Goal: Information Seeking & Learning: Find specific fact

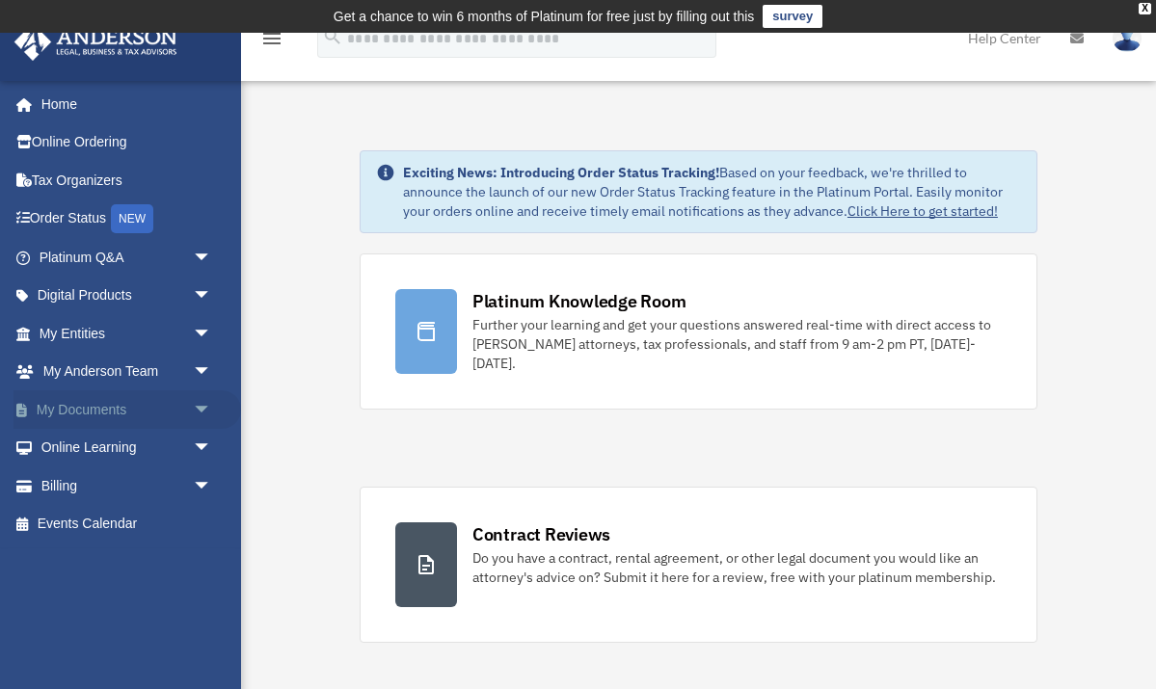
click at [161, 404] on link "My Documents arrow_drop_down" at bounding box center [126, 409] width 227 height 39
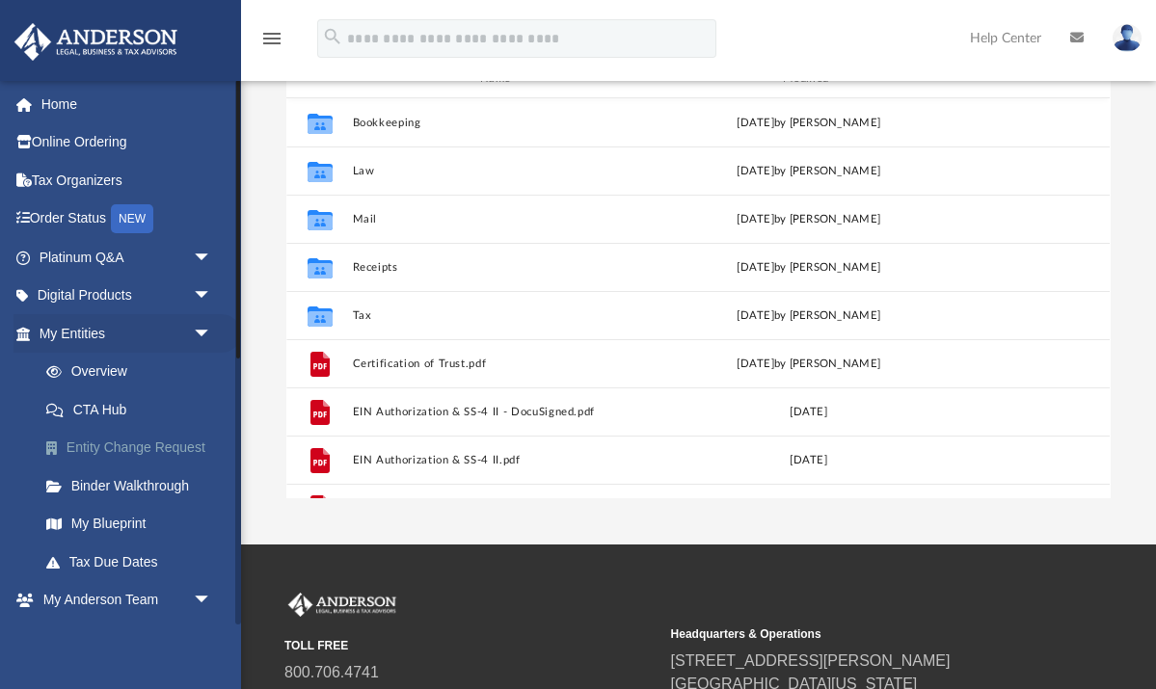
click at [149, 441] on link "Entity Change Request" at bounding box center [134, 448] width 214 height 39
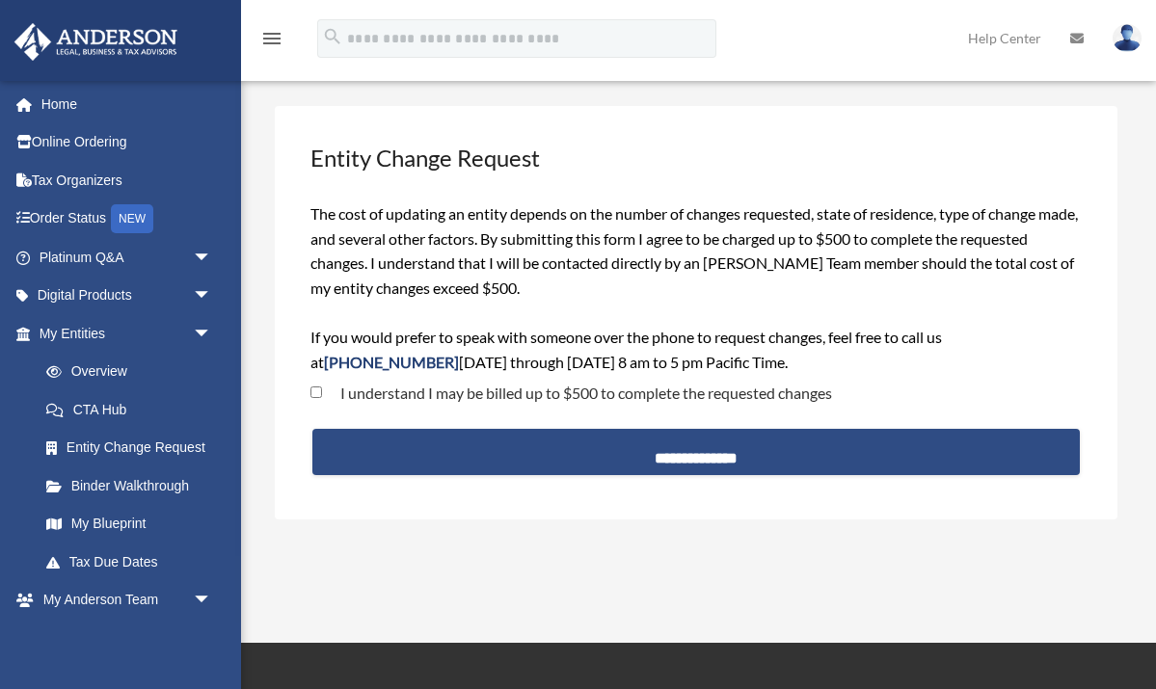
scroll to position [77, 0]
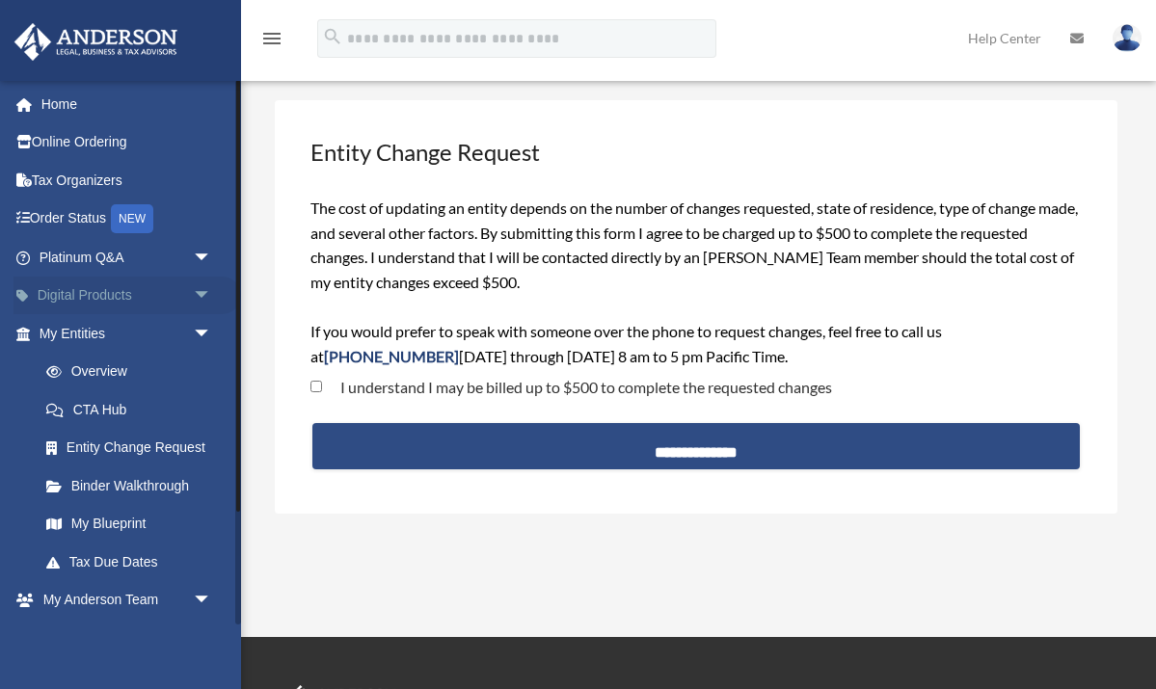
click at [163, 284] on link "Digital Products arrow_drop_down" at bounding box center [126, 296] width 227 height 39
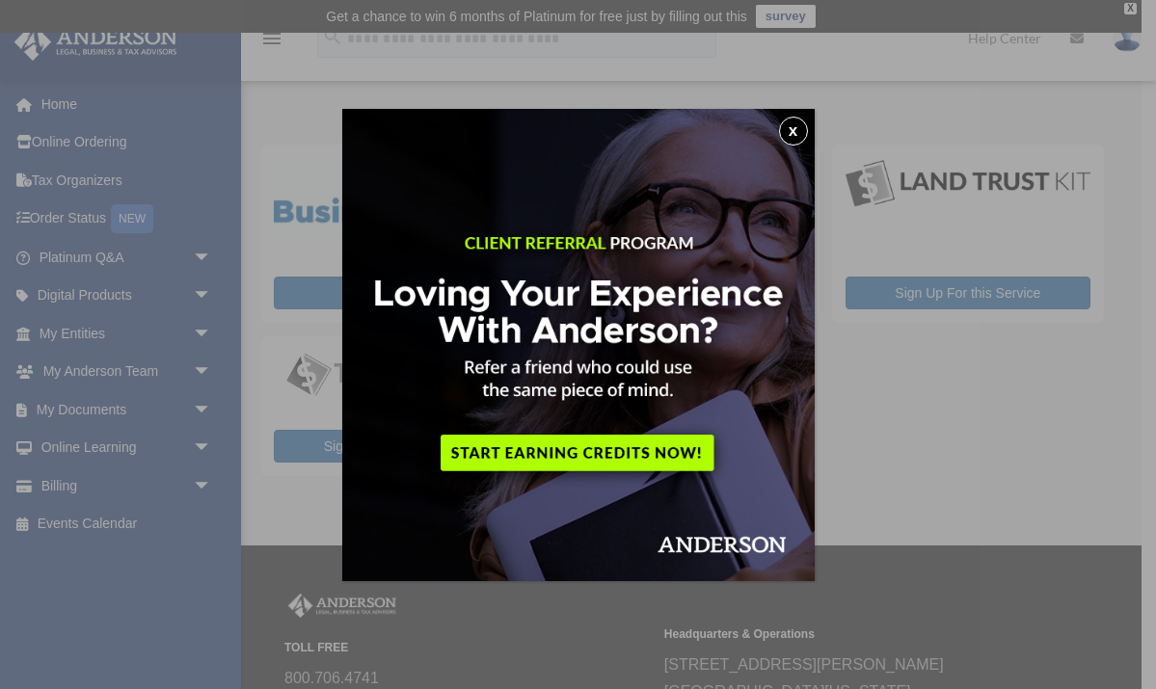
click at [128, 264] on div "x" at bounding box center [578, 344] width 1156 height 689
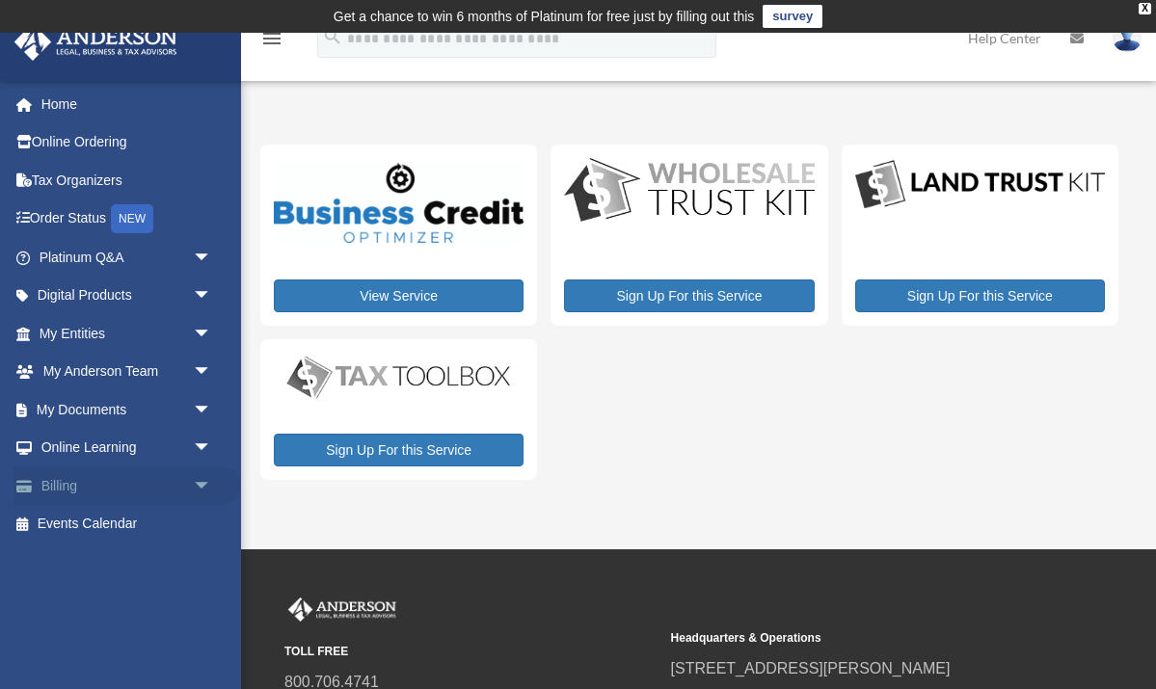
click at [83, 483] on link "Billing arrow_drop_down" at bounding box center [126, 486] width 227 height 39
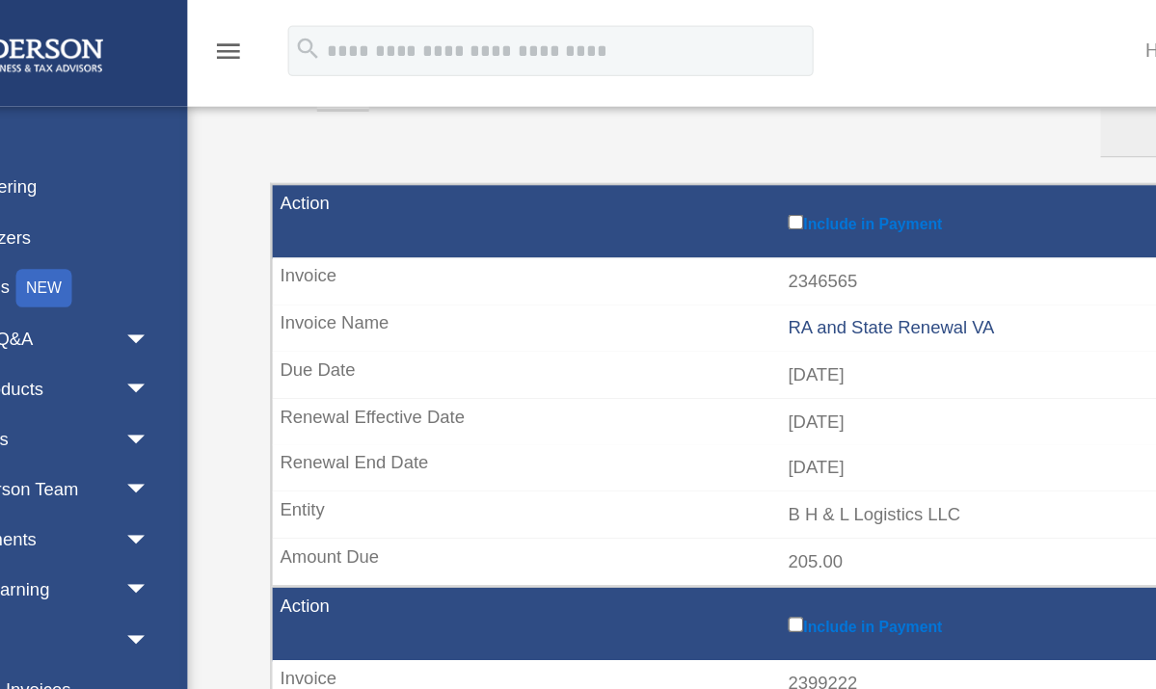
scroll to position [222, 0]
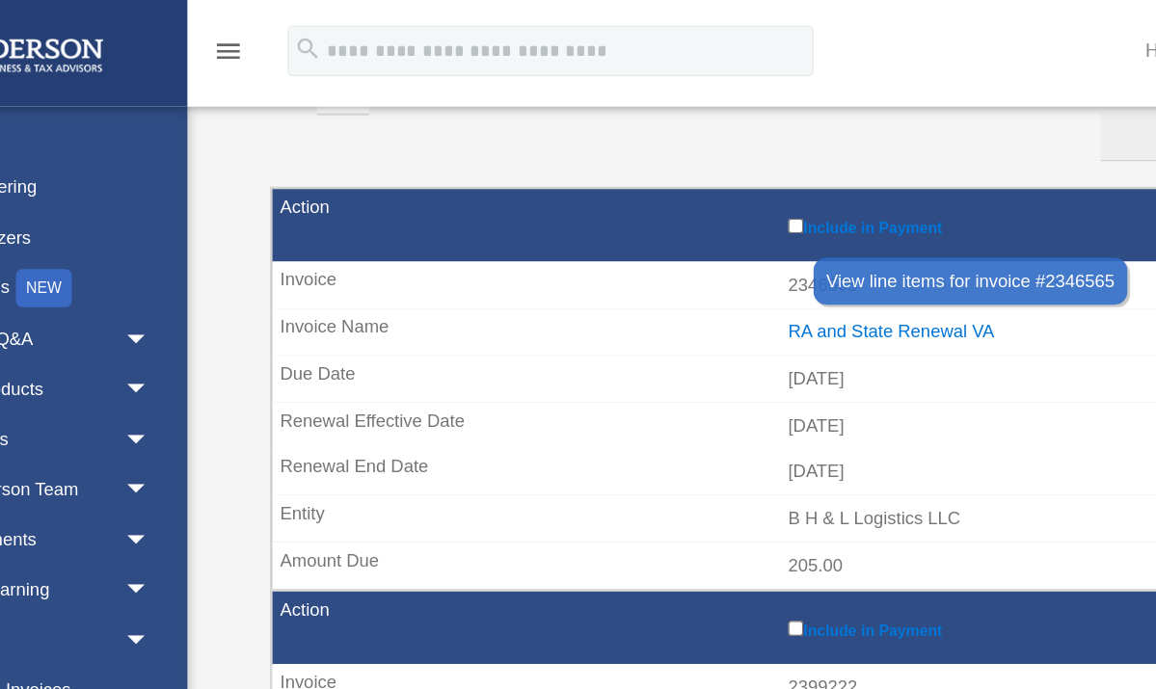
click at [697, 246] on div "RA and State Renewal VA" at bounding box center [888, 252] width 382 height 16
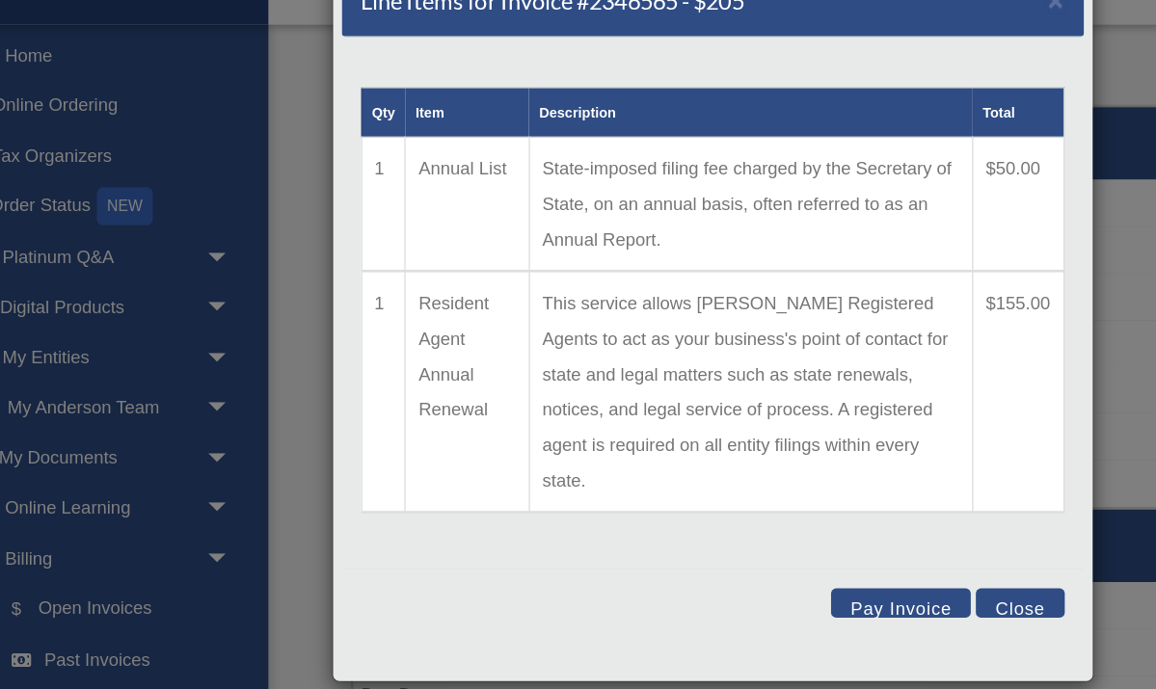
click at [778, 509] on button "Close" at bounding box center [811, 520] width 67 height 22
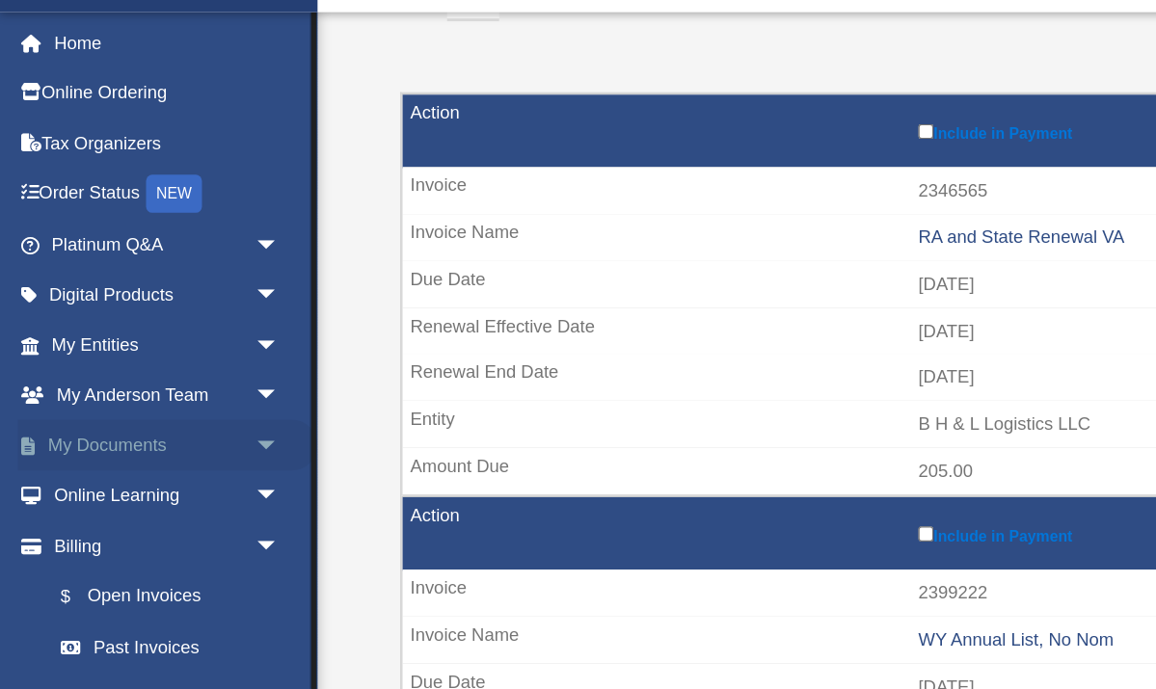
click at [193, 390] on span "arrow_drop_down" at bounding box center [212, 410] width 39 height 40
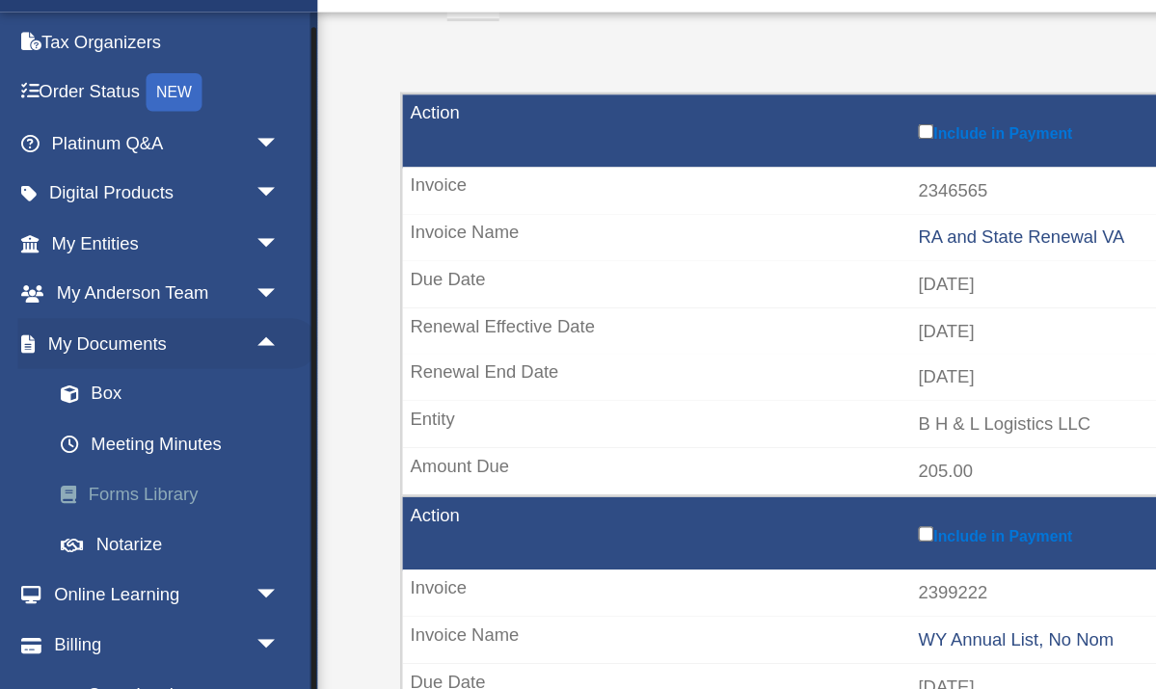
scroll to position [86, 0]
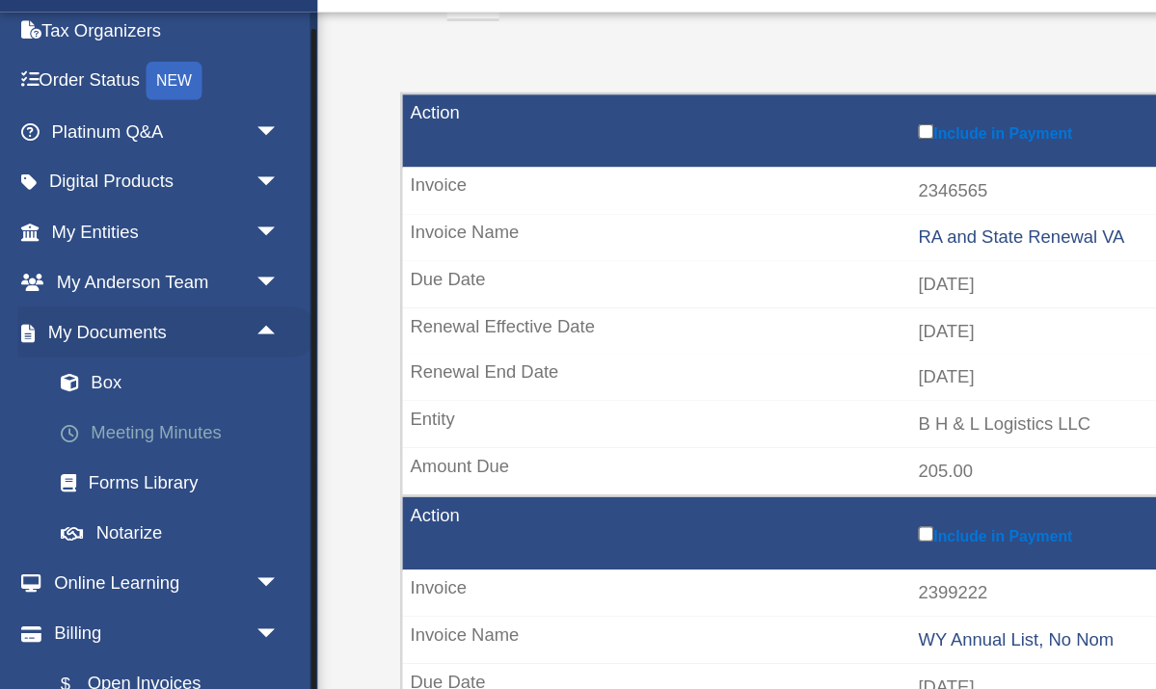
click at [143, 381] on link "Meeting Minutes" at bounding box center [134, 400] width 214 height 39
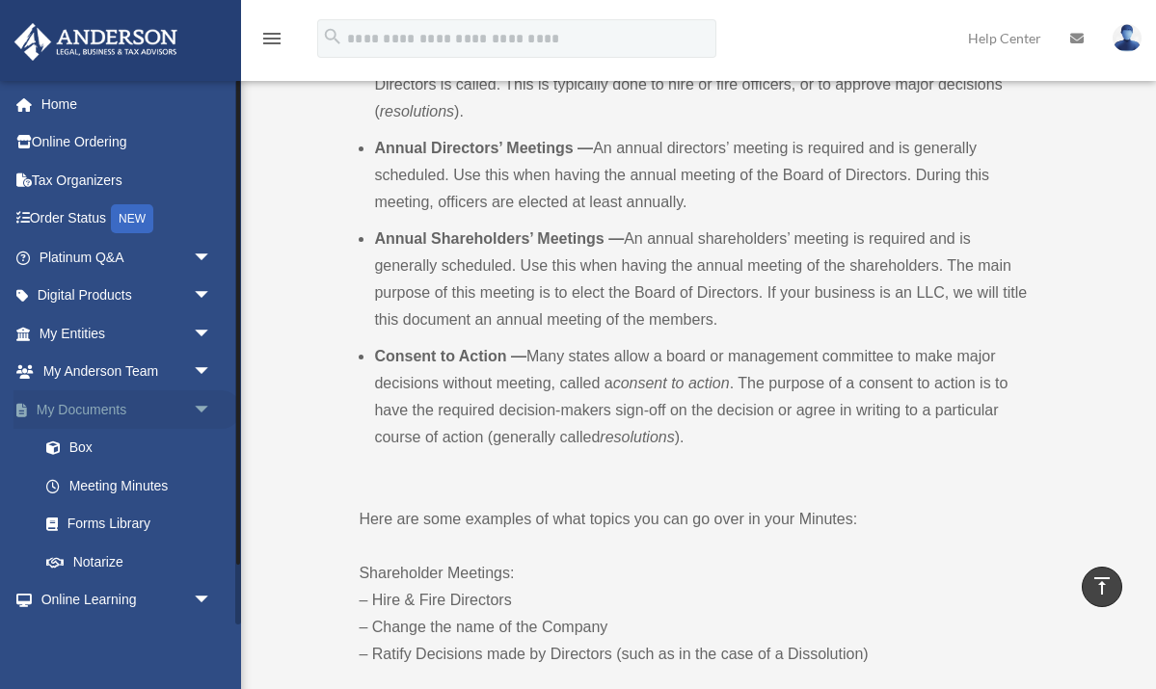
scroll to position [790, 0]
click at [117, 333] on link "My Entities arrow_drop_down" at bounding box center [126, 333] width 227 height 39
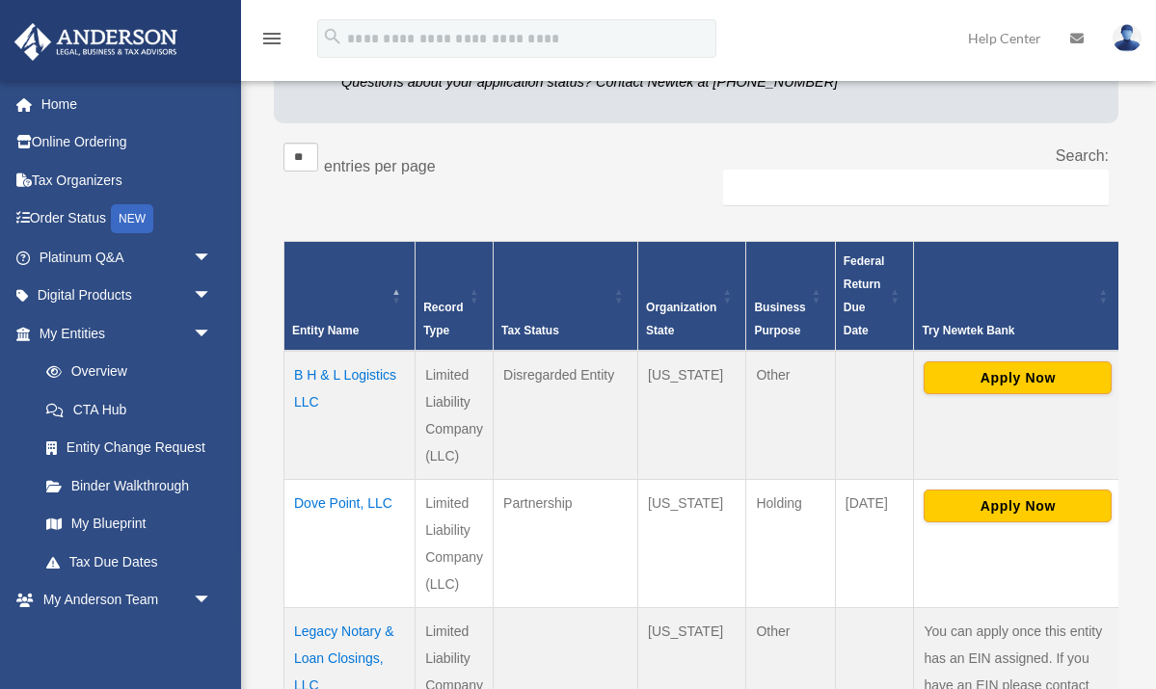
scroll to position [294, 0]
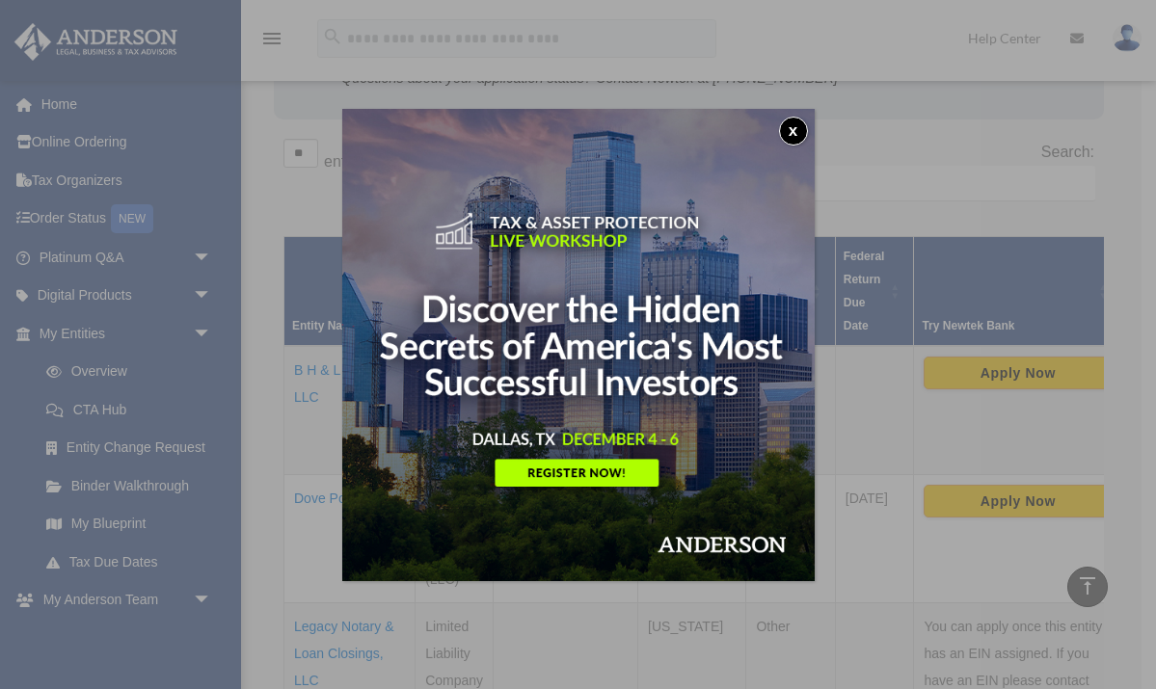
click at [793, 133] on button "x" at bounding box center [793, 131] width 29 height 29
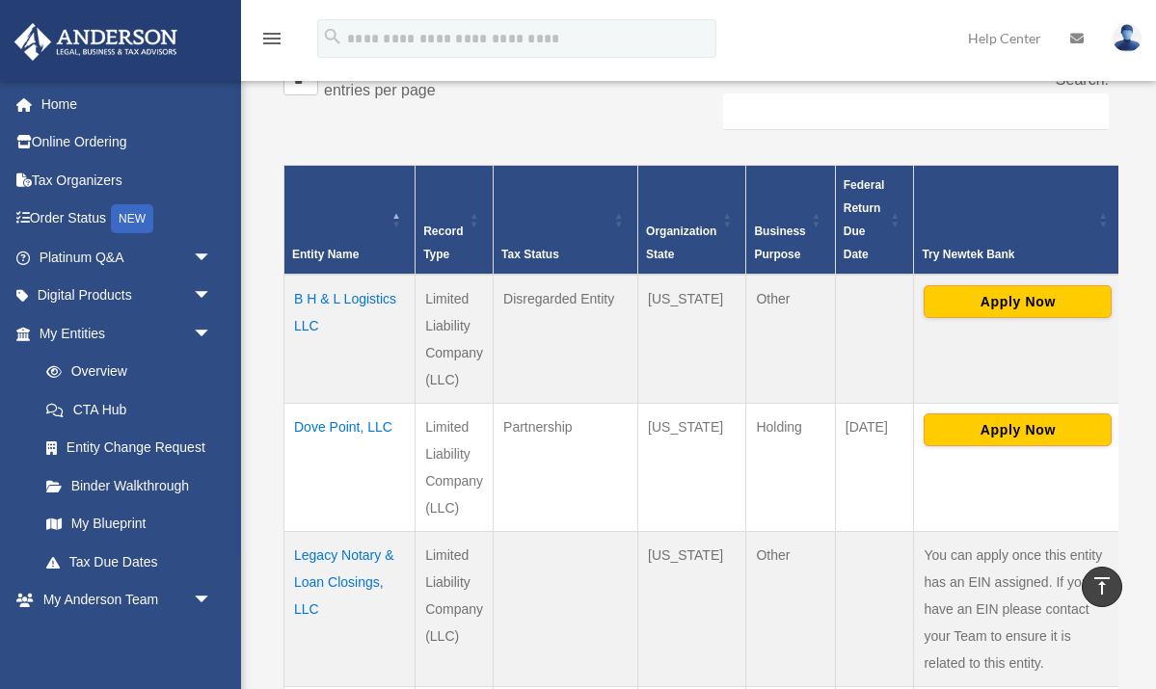
scroll to position [304, 0]
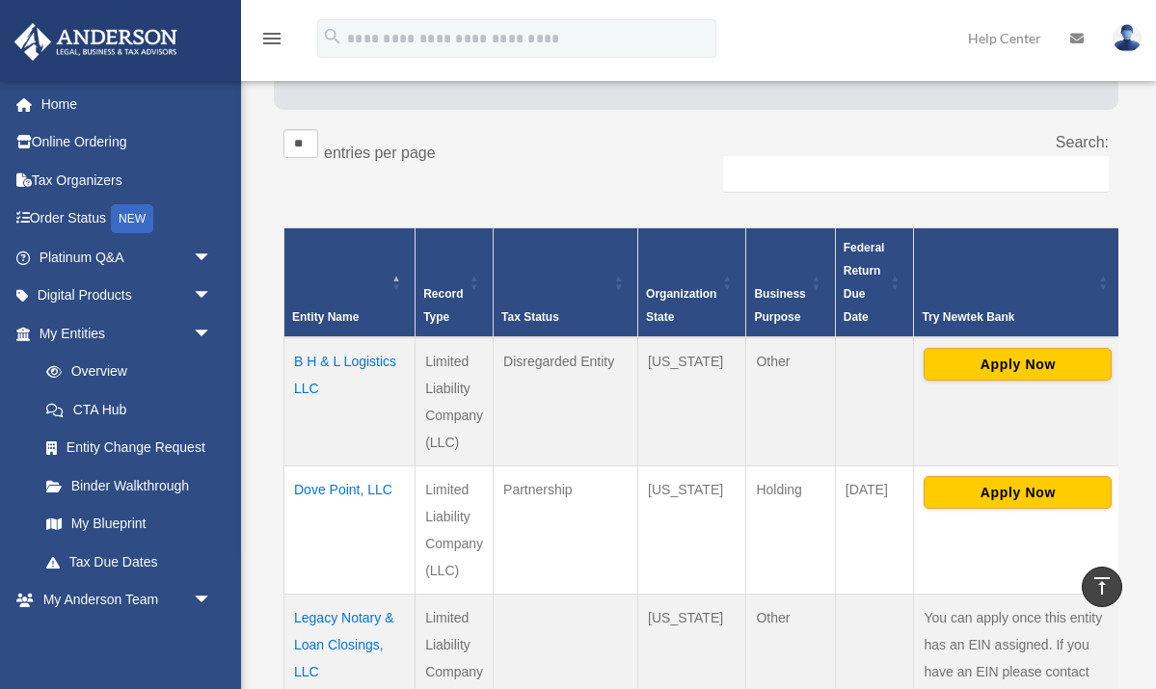
click at [320, 380] on td "B H & L Logistics LLC" at bounding box center [349, 401] width 131 height 129
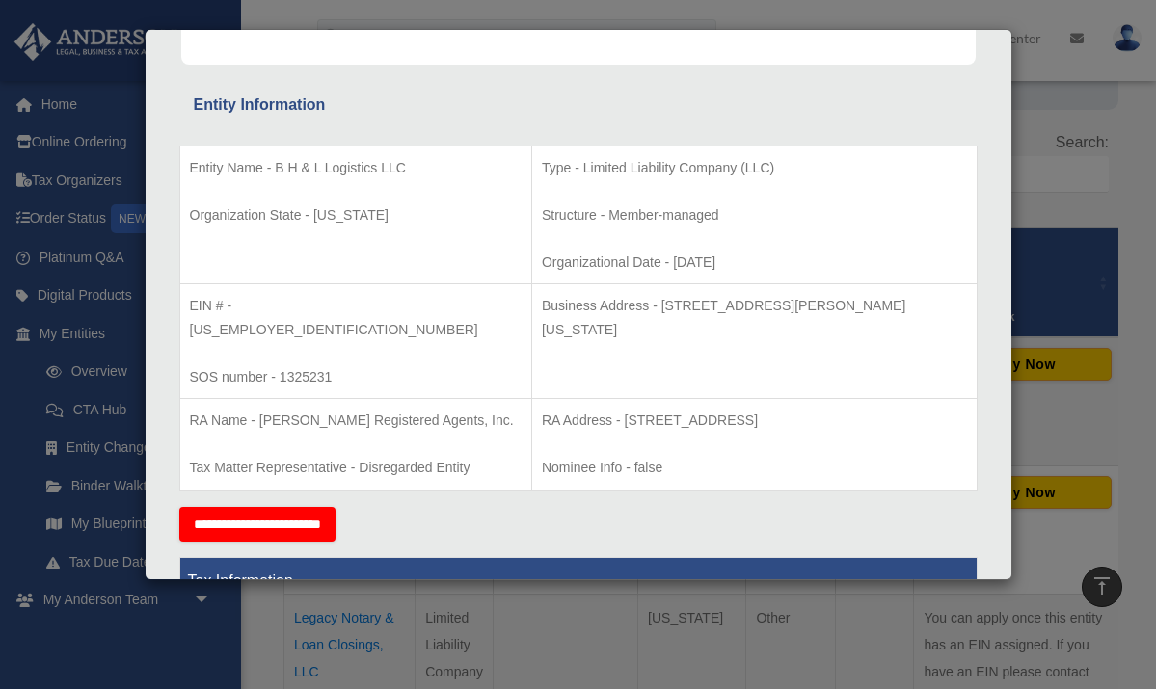
scroll to position [326, 0]
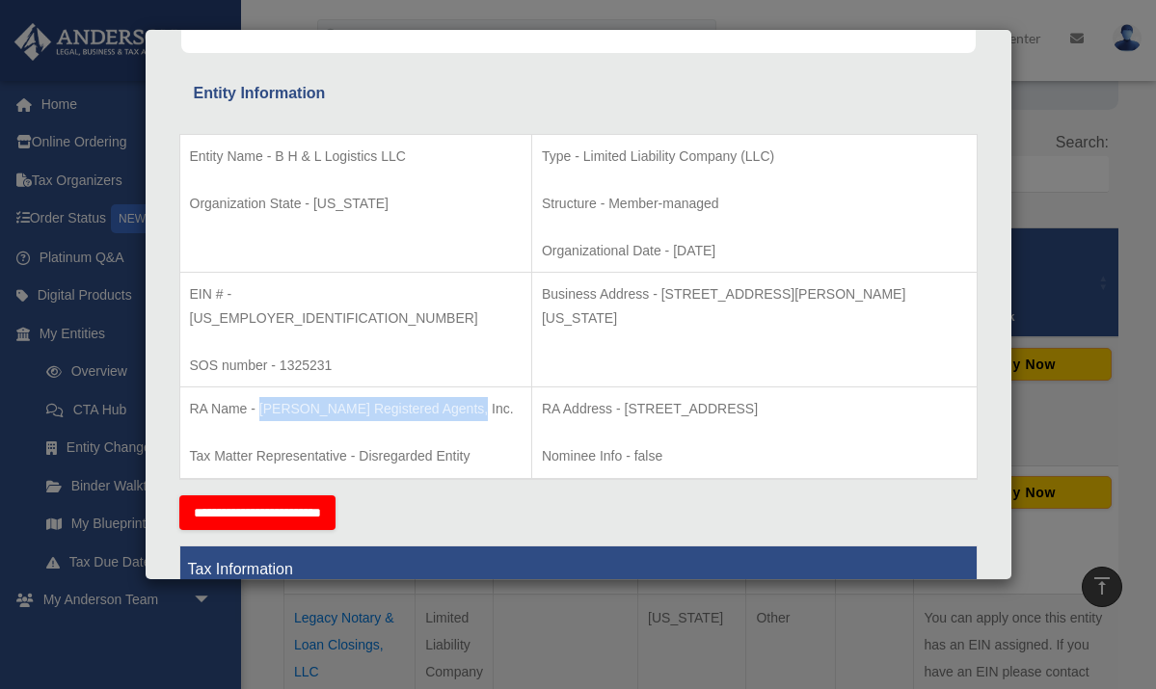
drag, startPoint x: 261, startPoint y: 384, endPoint x: 464, endPoint y: 378, distance: 202.5
click at [464, 397] on p "RA Name - [PERSON_NAME] Registered Agents, Inc." at bounding box center [356, 409] width 332 height 24
copy p "[PERSON_NAME] Registered Agents, Inc."
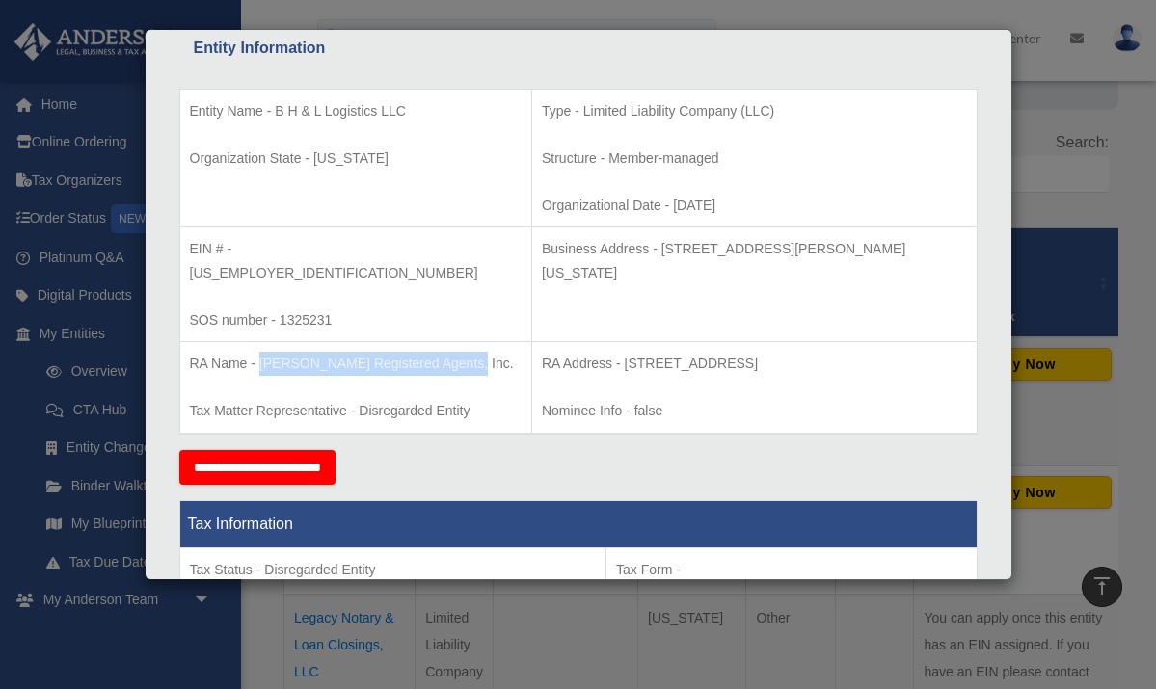
scroll to position [377, 0]
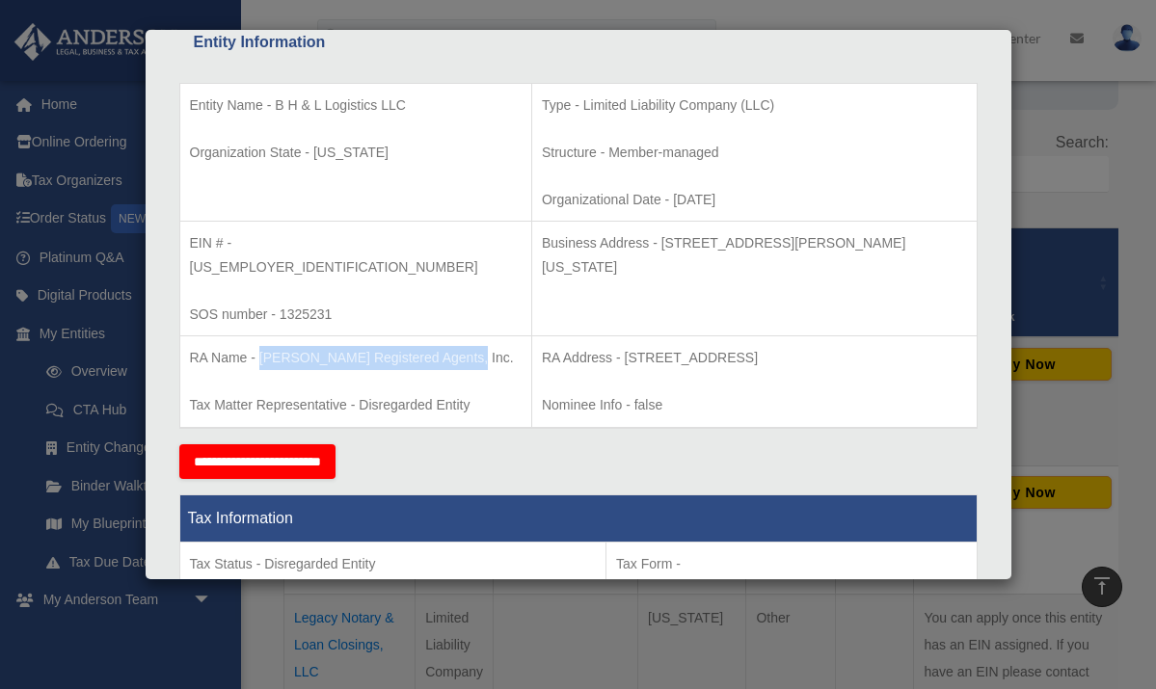
drag, startPoint x: 600, startPoint y: 329, endPoint x: 898, endPoint y: 321, distance: 298.9
click at [898, 346] on p "RA Address - [STREET_ADDRESS]" at bounding box center [754, 358] width 425 height 24
copy p "[STREET_ADDRESS]"
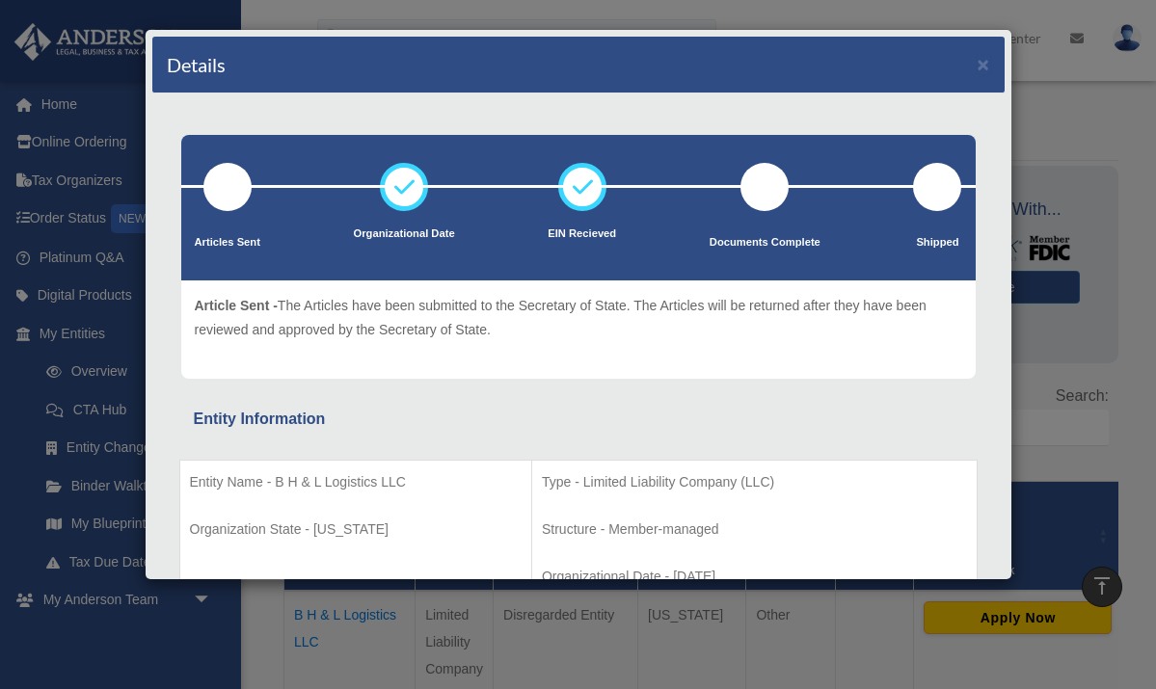
scroll to position [41, 0]
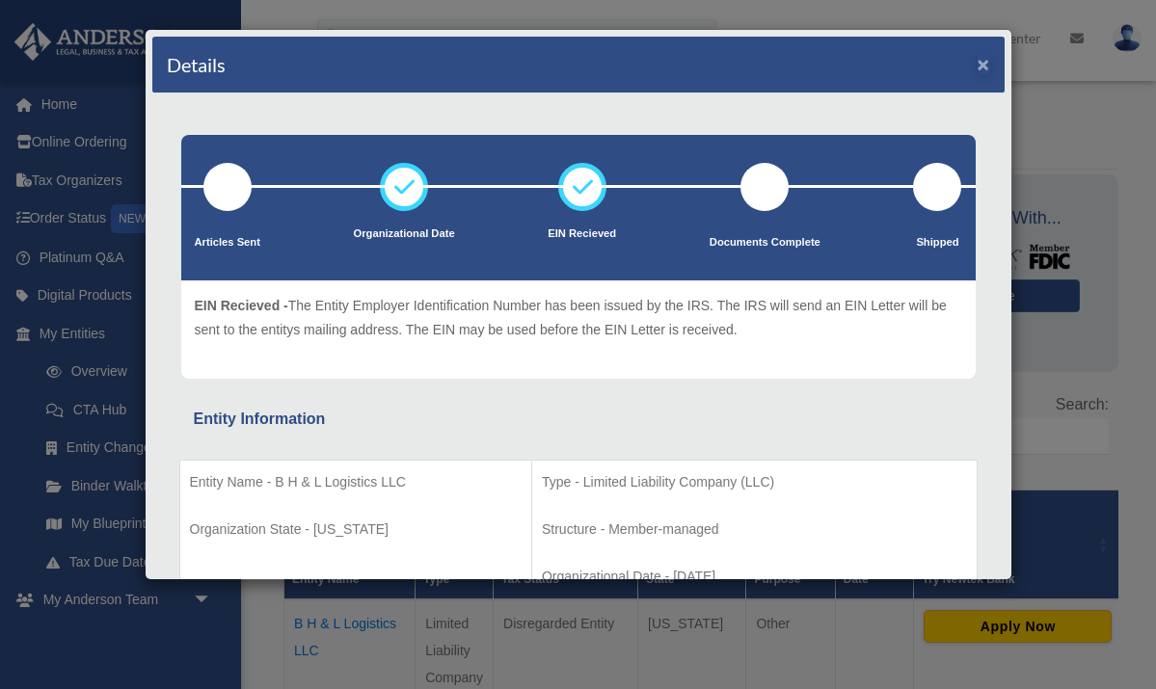
click at [983, 67] on button "×" at bounding box center [983, 64] width 13 height 20
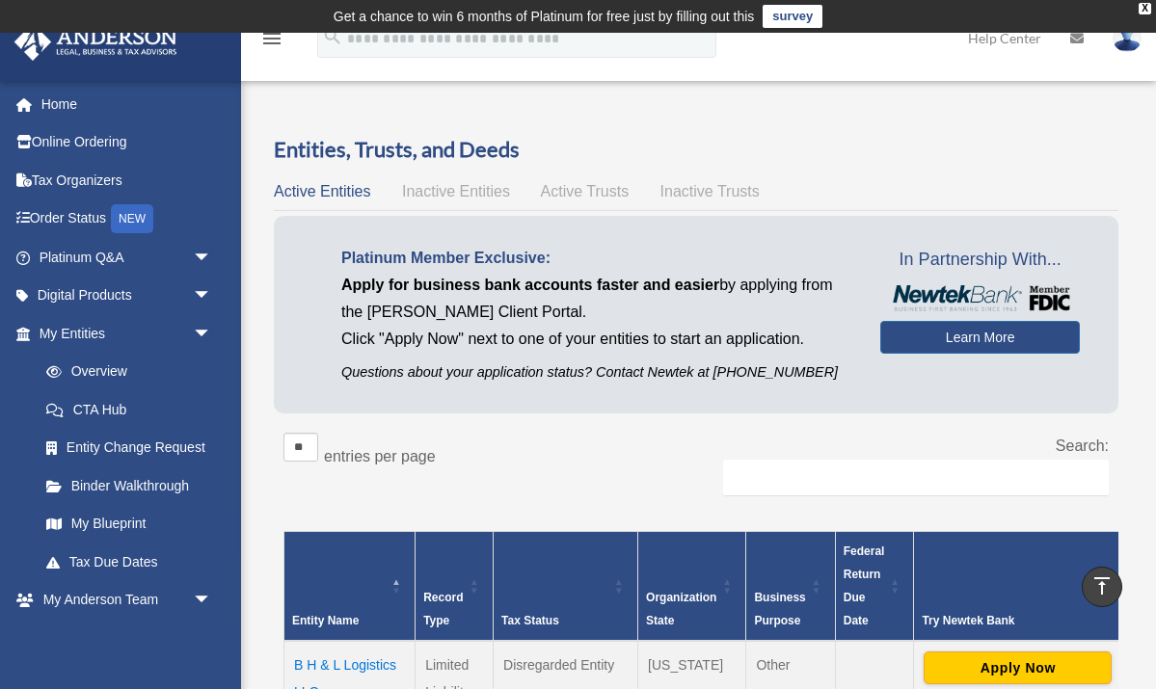
scroll to position [0, 0]
